Goal: Information Seeking & Learning: Learn about a topic

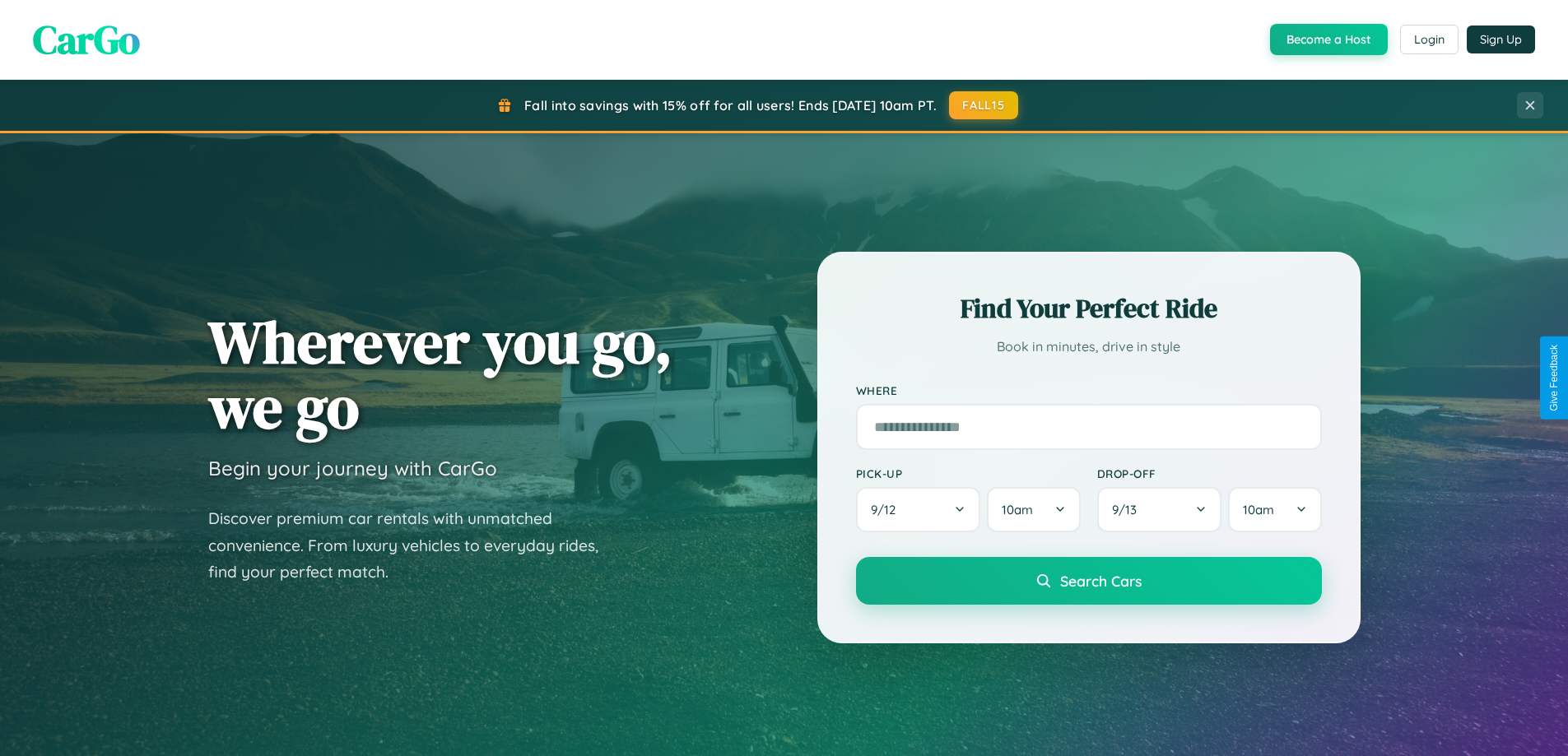
scroll to position [3167, 0]
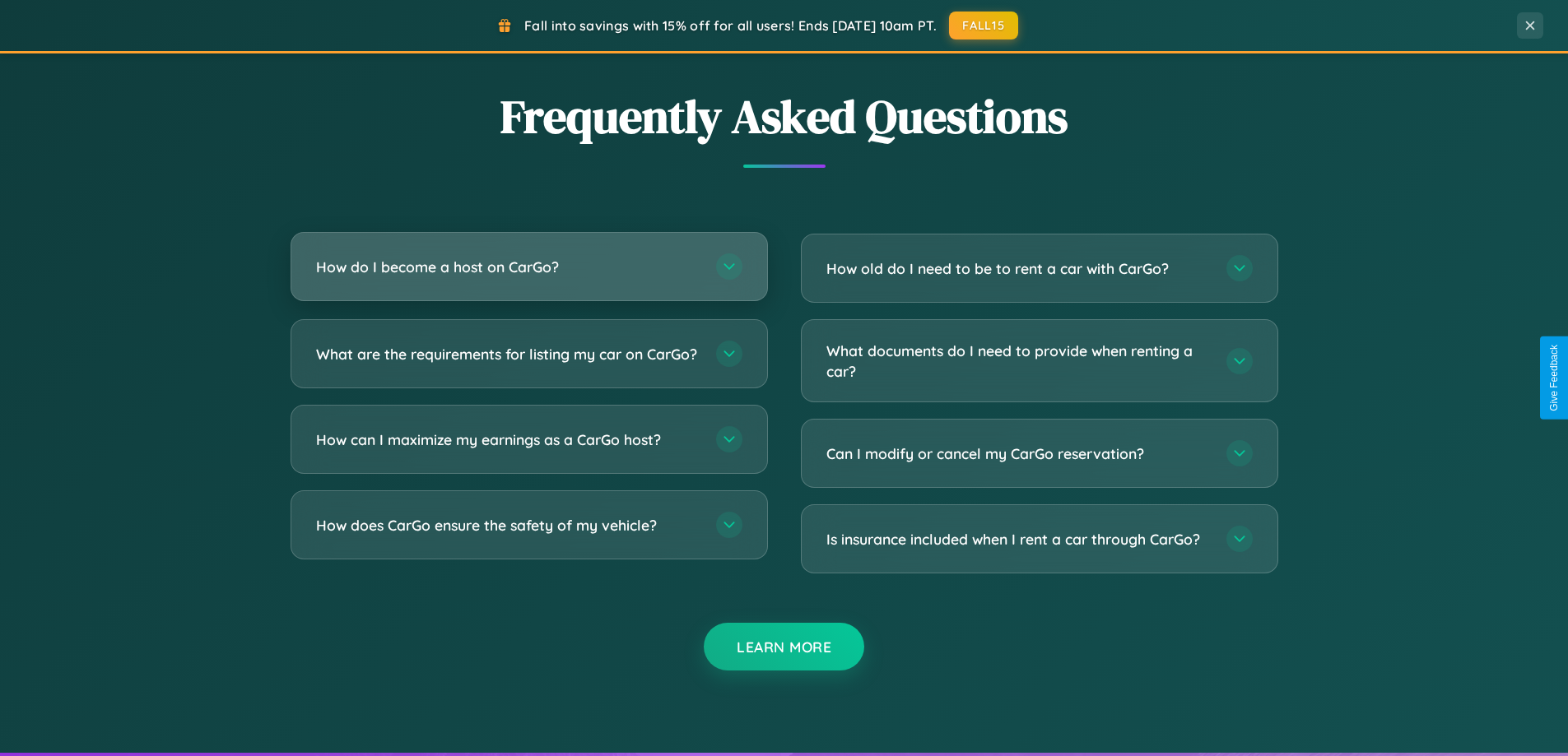
click at [528, 268] on h3 "How do I become a host on CarGo?" at bounding box center [507, 267] width 383 height 21
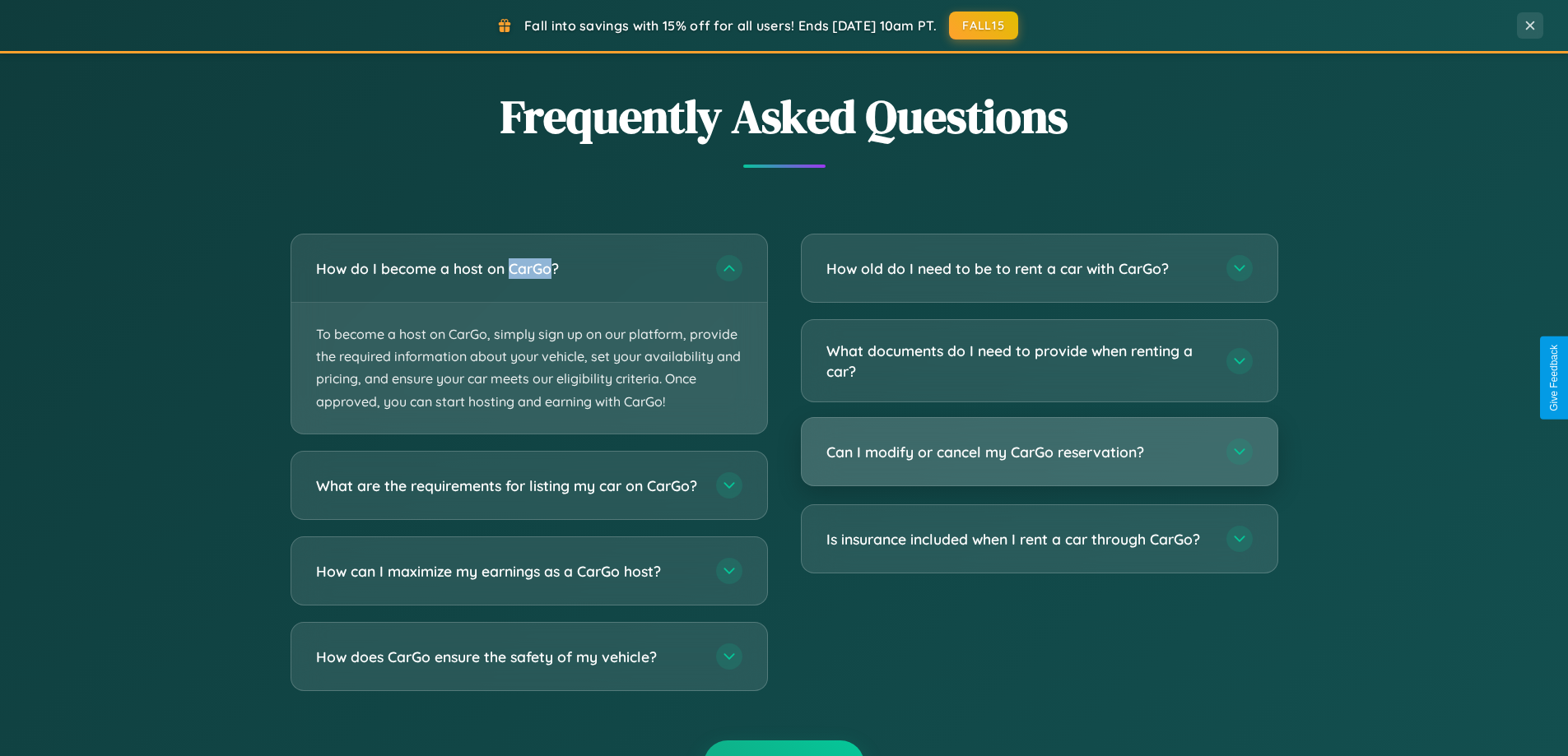
click at [1039, 453] on h3 "Can I modify or cancel my CarGo reservation?" at bounding box center [1017, 452] width 383 height 21
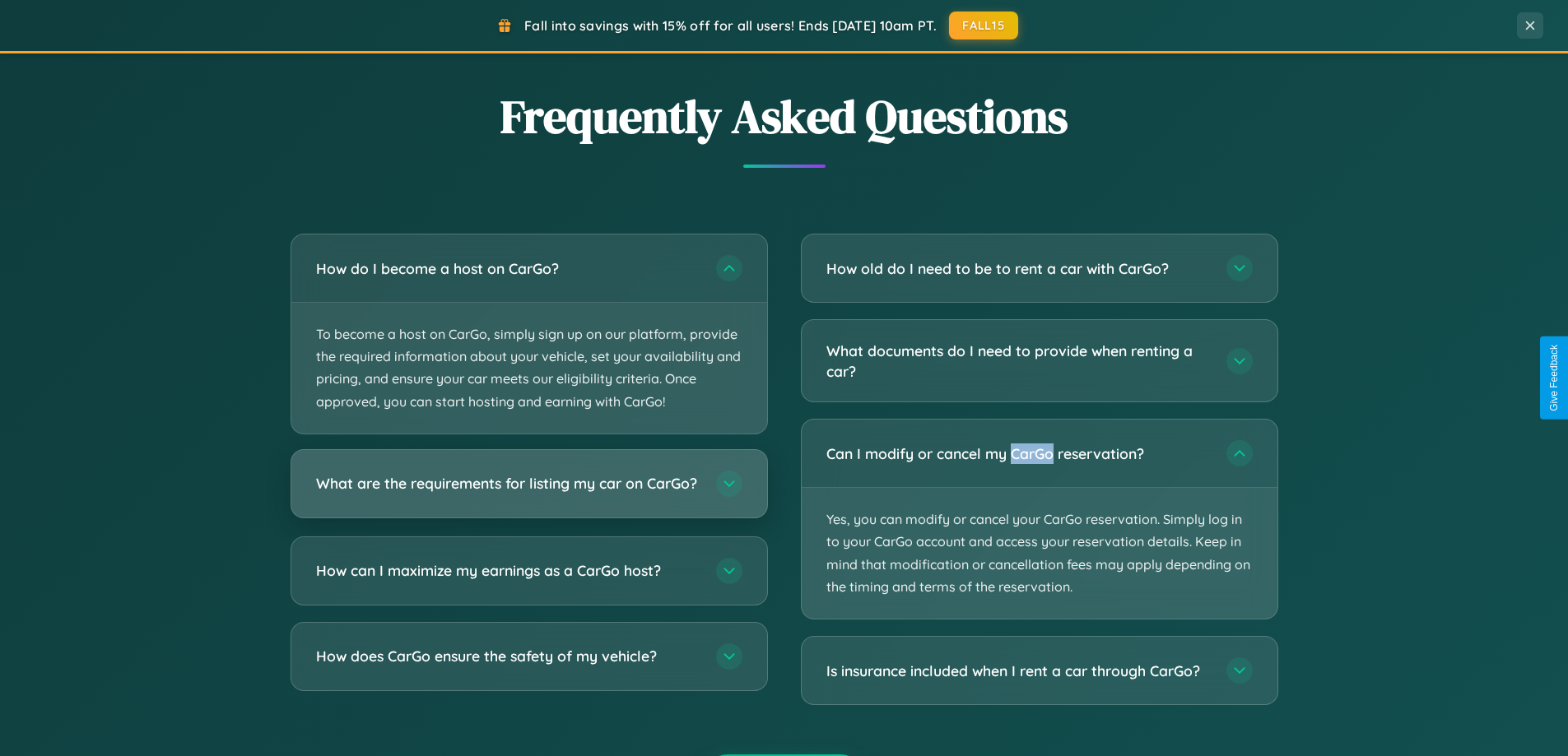
click at [528, 492] on h3 "What are the requirements for listing my car on CarGo?" at bounding box center [507, 483] width 383 height 21
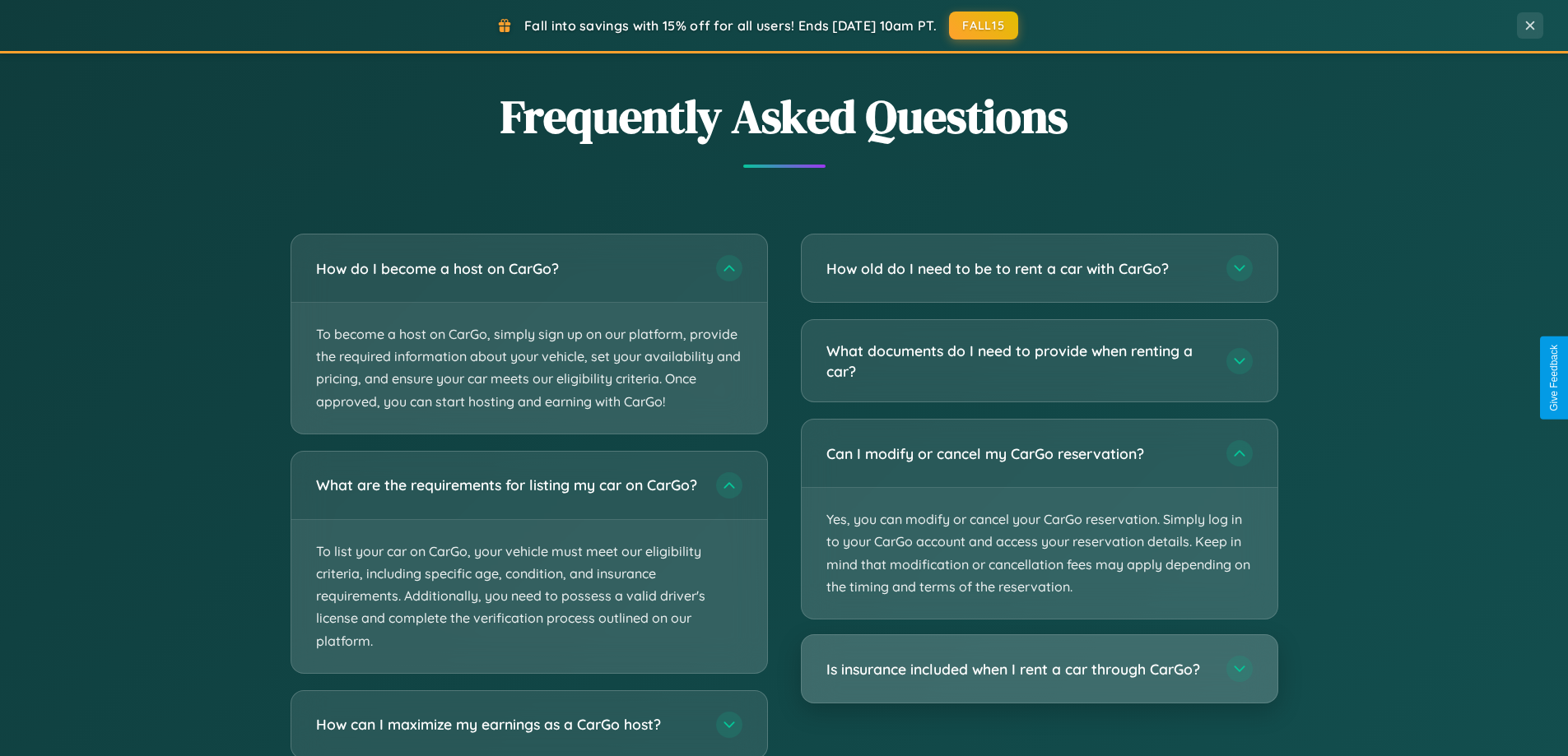
click at [1039, 669] on h3 "Is insurance included when I rent a car through CarGo?" at bounding box center [1017, 670] width 383 height 21
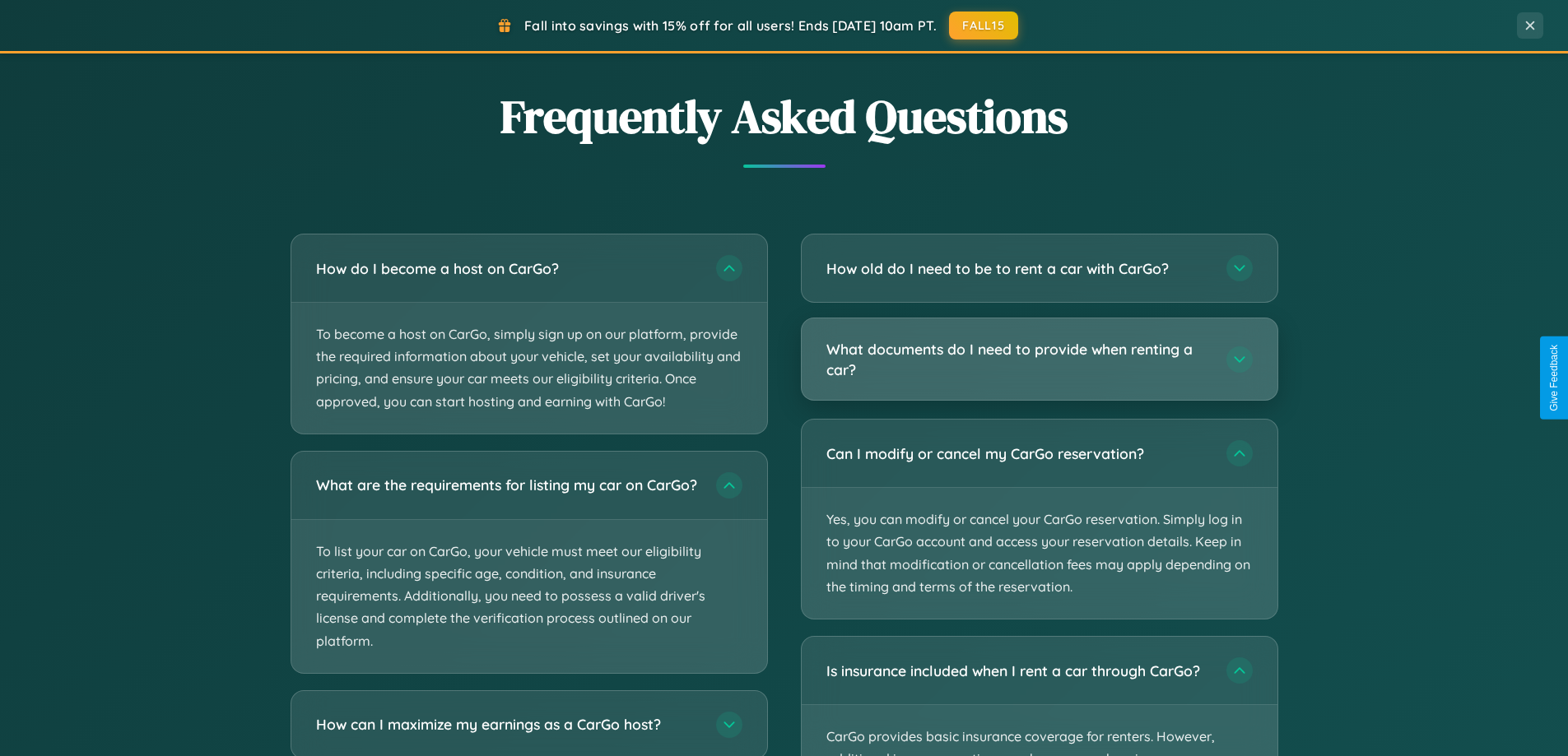
click at [1039, 360] on h3 "What documents do I need to provide when renting a car?" at bounding box center [1017, 359] width 383 height 40
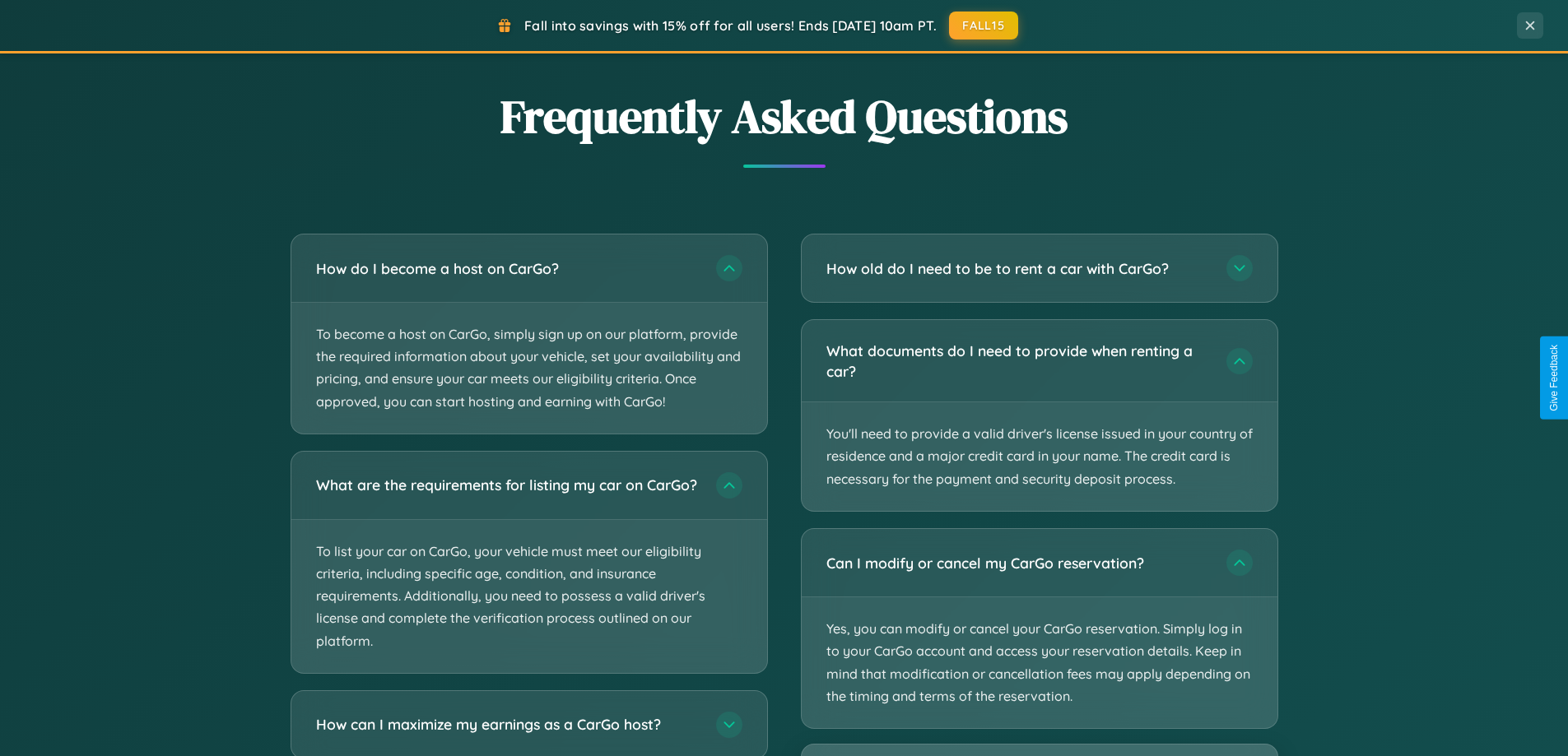
click at [984, 25] on button "FALL15" at bounding box center [983, 25] width 72 height 30
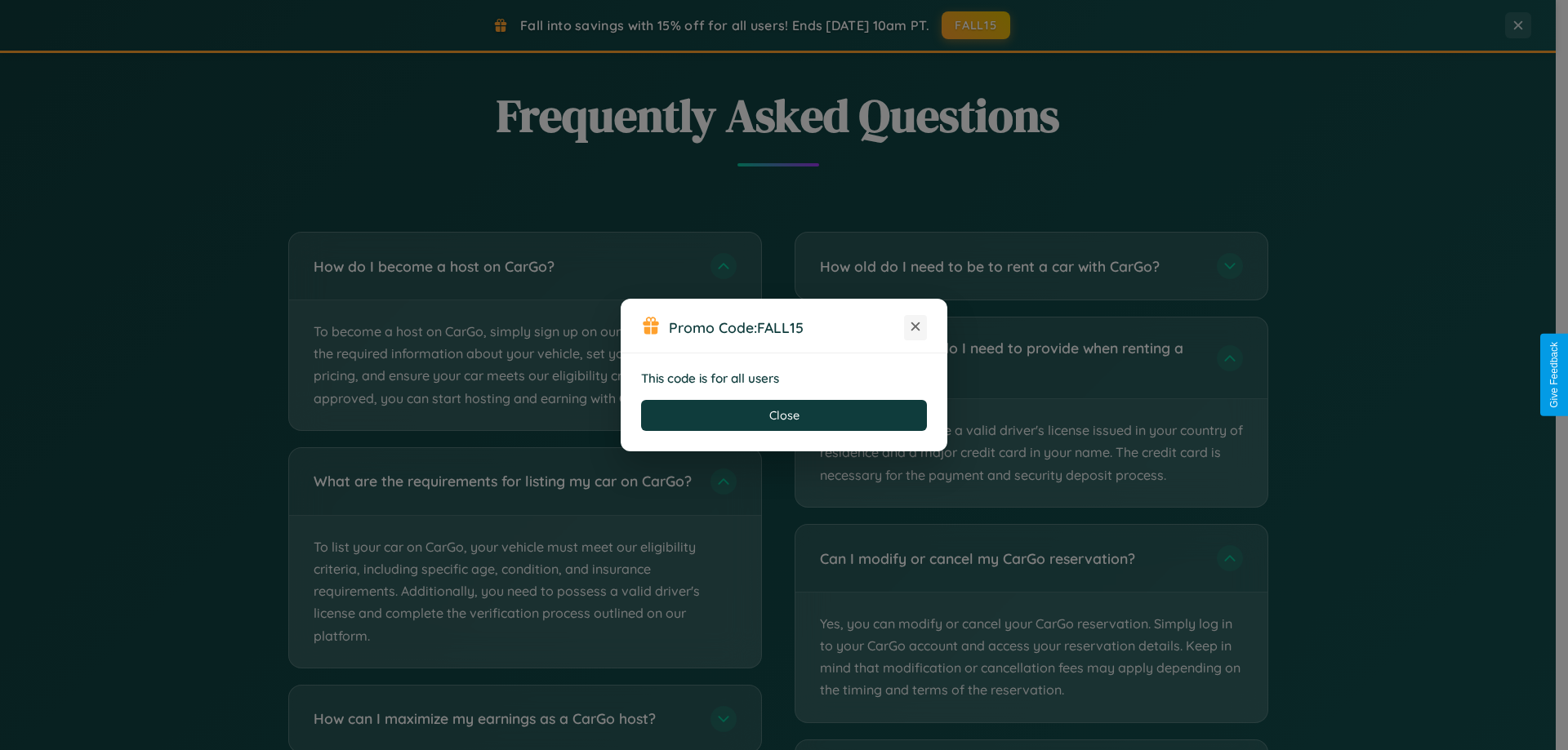
click at [915, 328] on icon at bounding box center [915, 327] width 17 height 17
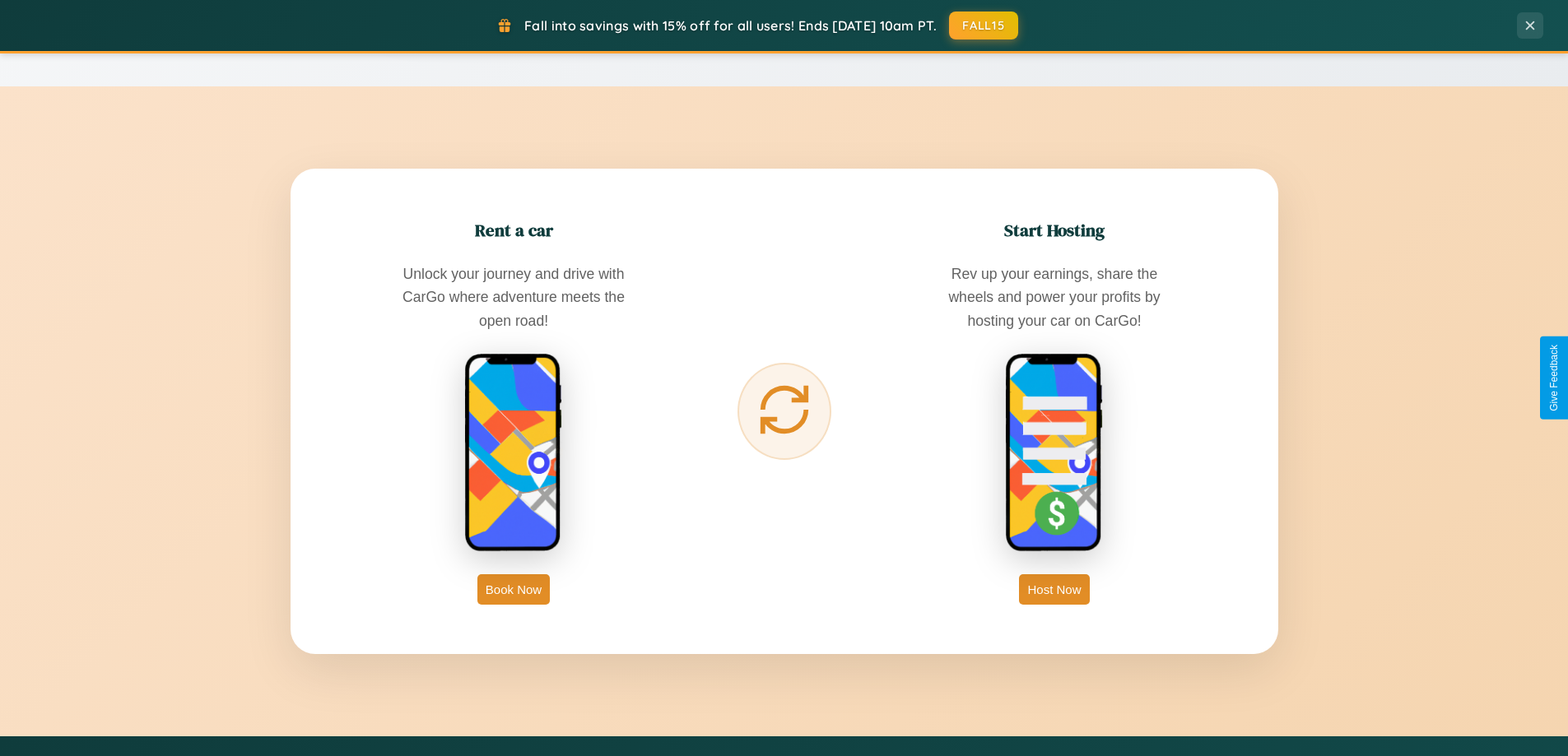
scroll to position [0, 0]
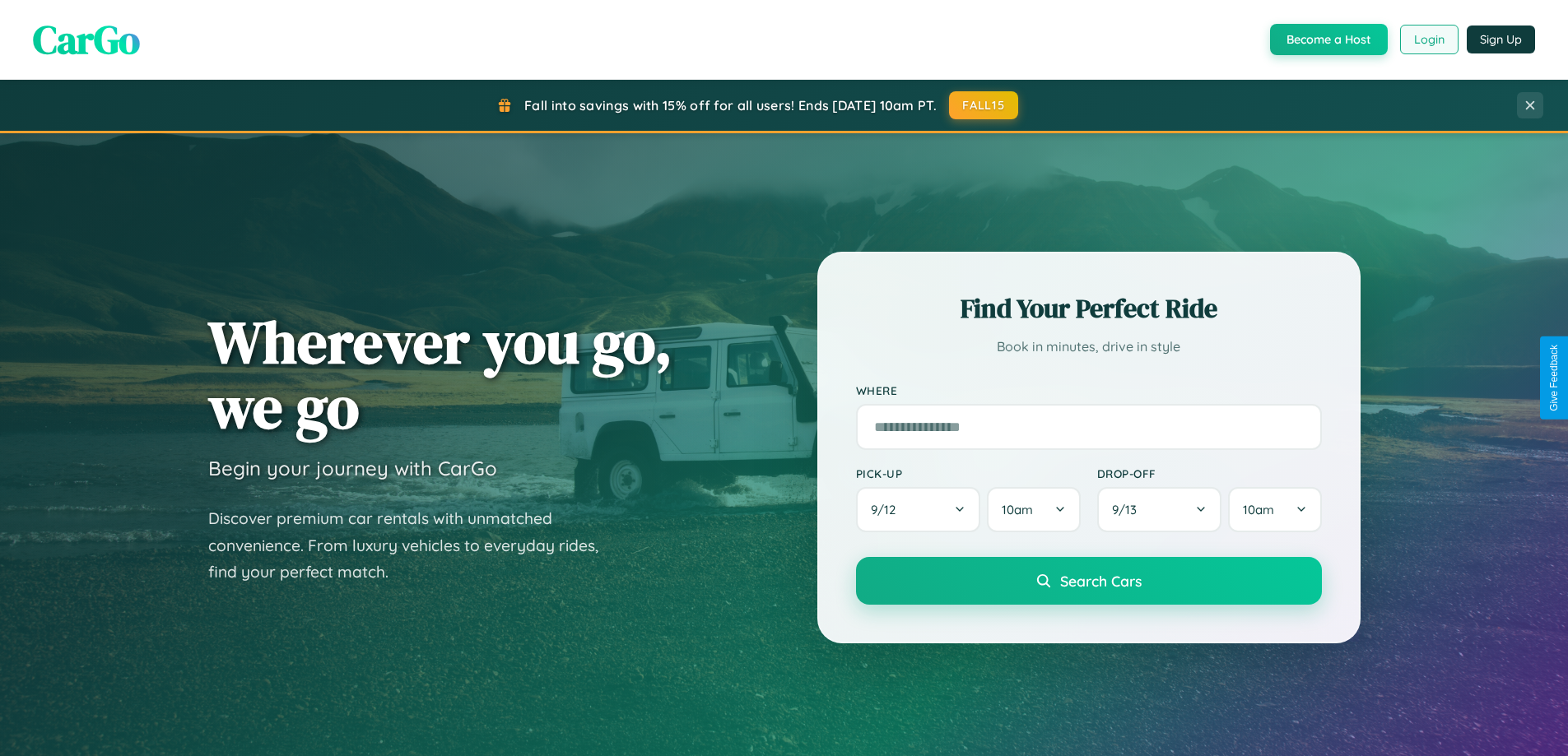
click at [1428, 39] on button "Login" at bounding box center [1429, 40] width 58 height 30
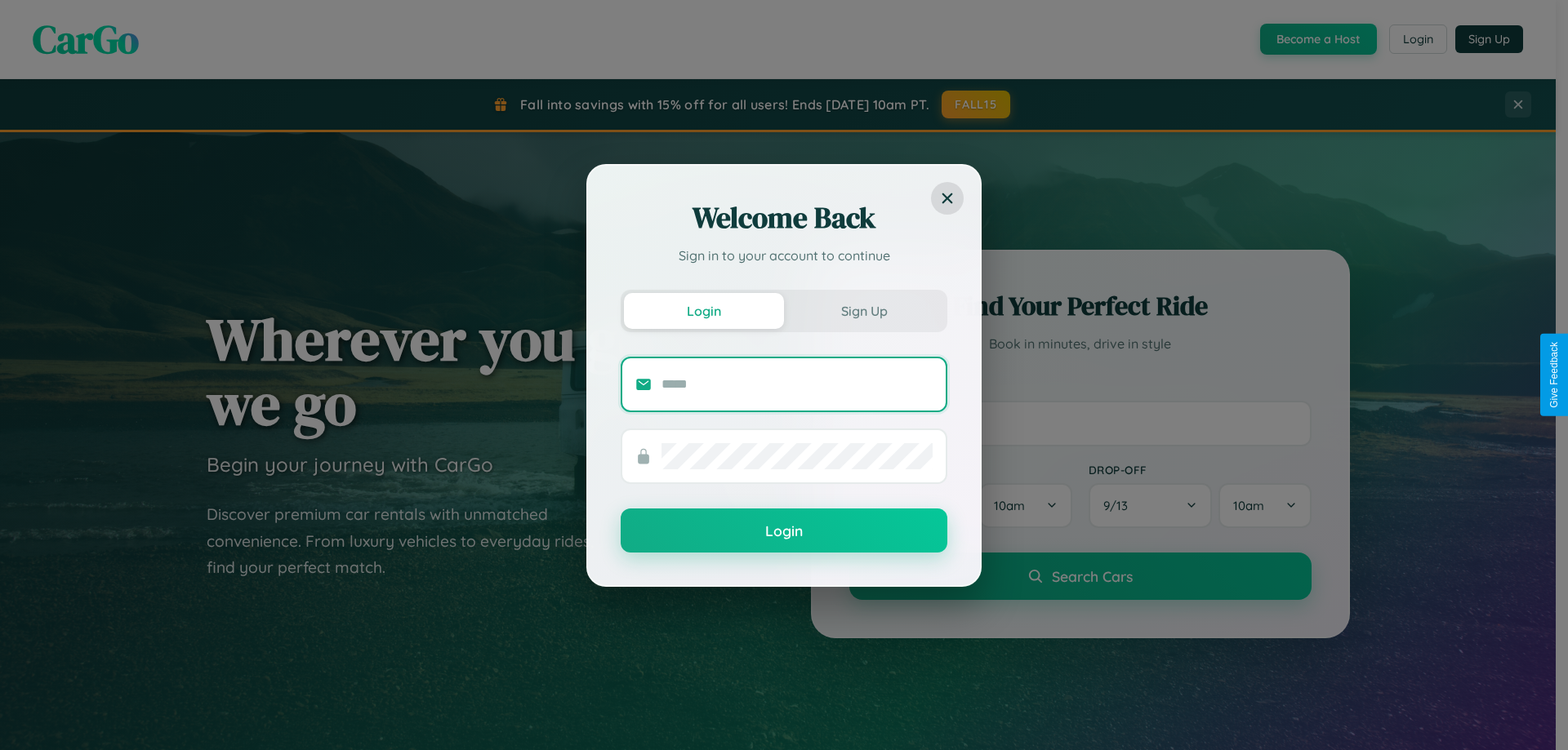
click at [797, 384] on input "text" at bounding box center [796, 384] width 272 height 26
type input "**********"
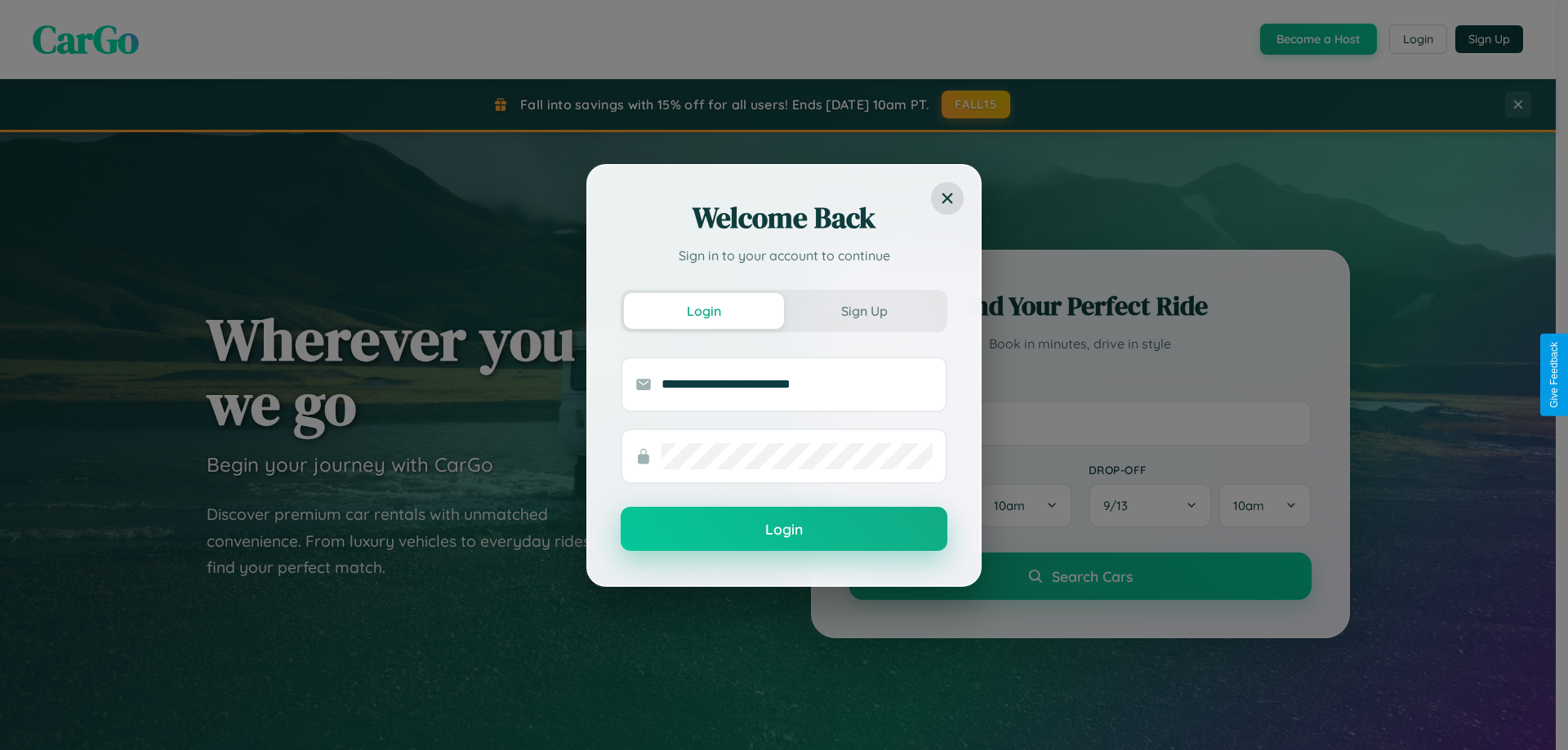
click at [784, 530] on button "Login" at bounding box center [784, 528] width 327 height 44
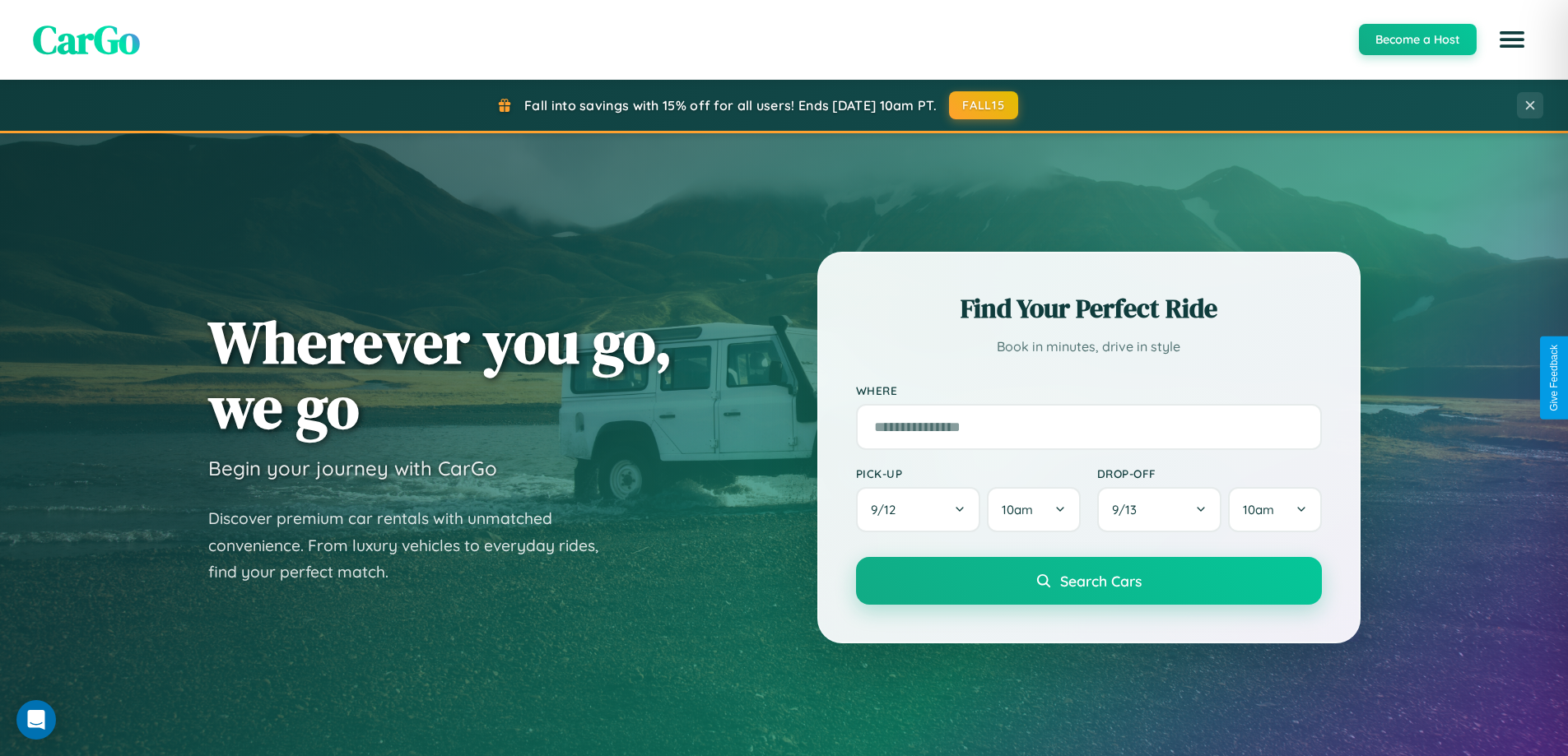
scroll to position [48, 0]
